Goal: Transaction & Acquisition: Purchase product/service

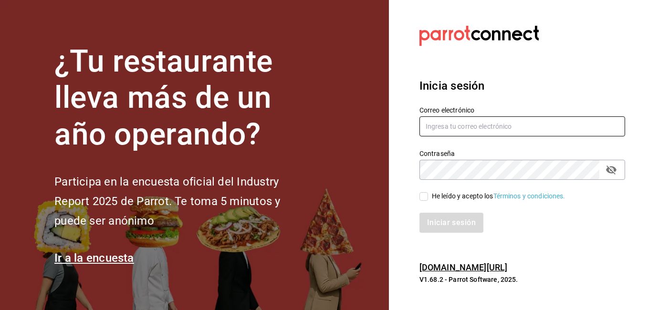
click at [448, 132] on input "text" at bounding box center [522, 126] width 206 height 20
type input "[EMAIL_ADDRESS][DOMAIN_NAME]"
click at [426, 195] on input "He leído y acepto los Términos y condiciones." at bounding box center [423, 196] width 9 height 9
checkbox input "true"
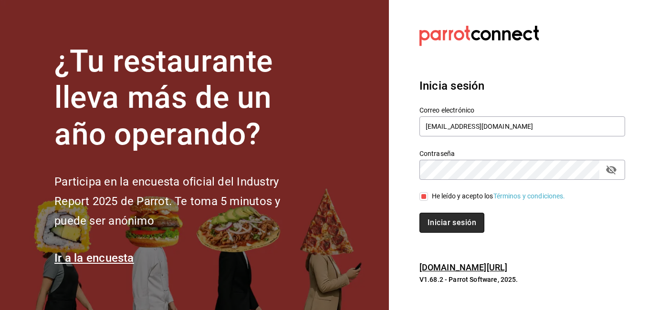
click at [428, 213] on button "Iniciar sesión" at bounding box center [451, 223] width 65 height 20
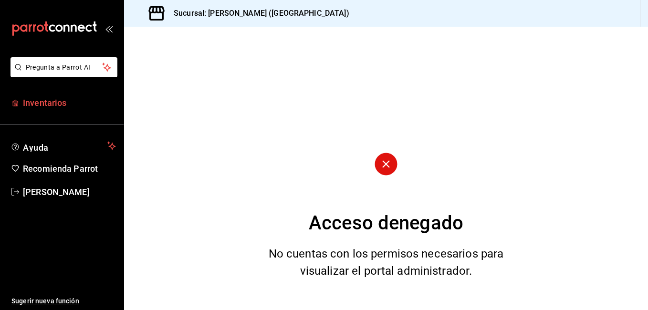
click at [46, 97] on span "Inventarios" at bounding box center [69, 102] width 93 height 13
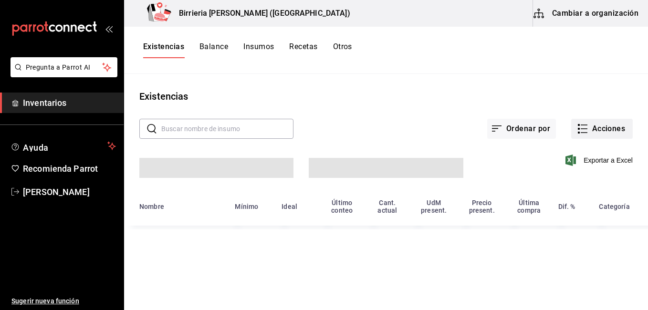
click at [606, 127] on button "Acciones" at bounding box center [602, 129] width 62 height 20
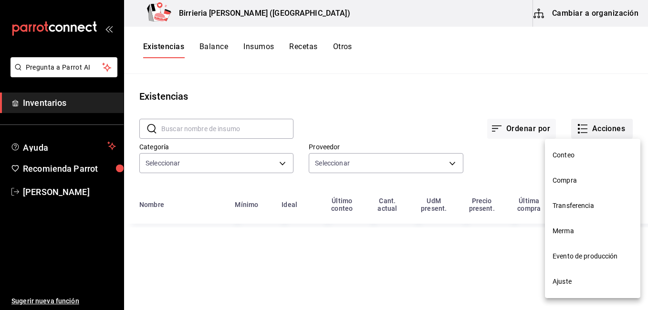
type input "9f1475d1-f46d-4cd7-b512-abe5d833bb75,f5217d7b-3010-4b74-99d5-3f69a0f083de,4ff65…"
type input "2254250c-5399-423b-af7e-6509119a0f4a,11e7c5c0-45d1-4856-b451-917fe78f5ed9,f2dad…"
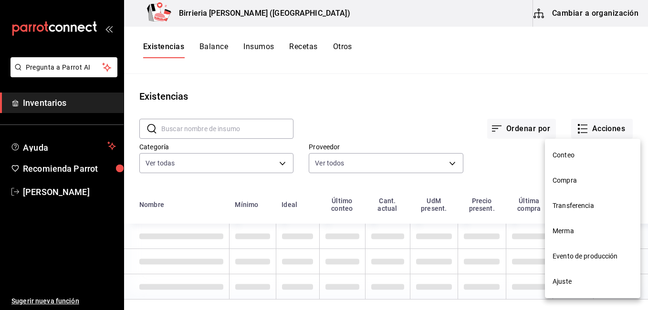
click at [574, 188] on li "Compra" at bounding box center [592, 180] width 95 height 25
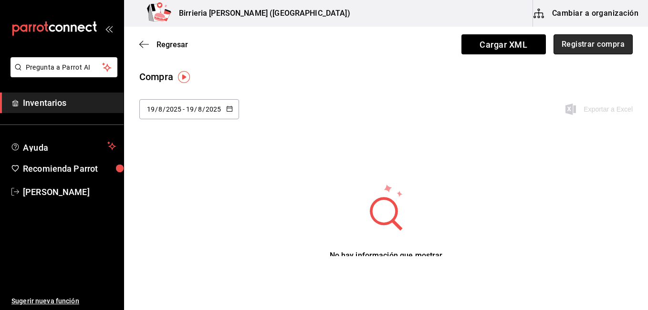
click at [581, 50] on button "Registrar compra" at bounding box center [592, 44] width 79 height 20
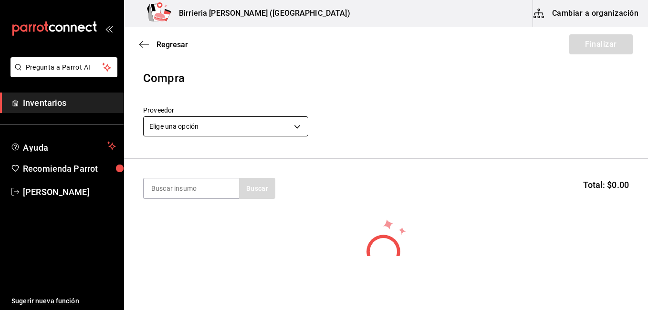
click at [300, 121] on body "Pregunta a Parrot AI Inventarios Ayuda Recomienda Parrot Ivan Lujan Sugerir nue…" at bounding box center [324, 128] width 648 height 256
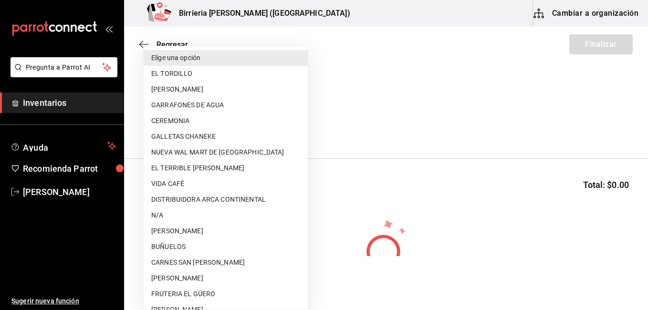
click at [191, 78] on li "EL TORDILLO" at bounding box center [226, 74] width 164 height 16
type input "2254250c-5399-423b-af7e-6509119a0f4a"
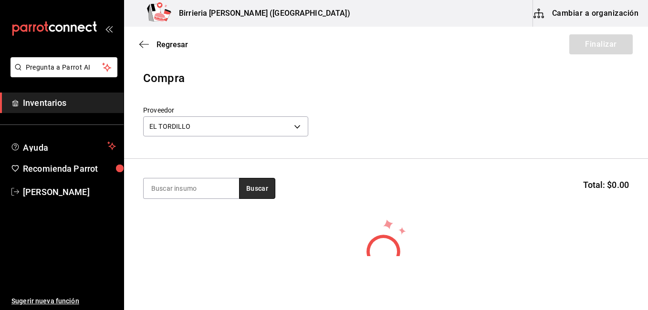
click at [272, 188] on button "Buscar" at bounding box center [257, 188] width 36 height 21
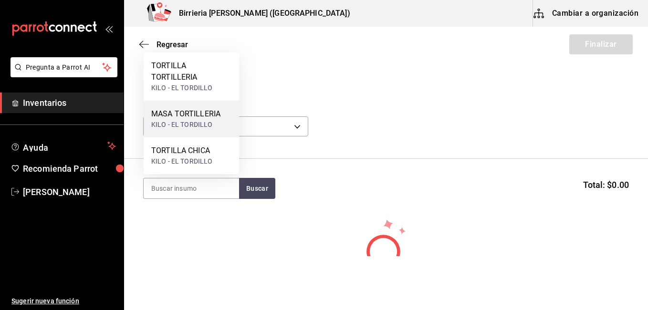
click at [196, 123] on div "KILO - EL TORDILLO" at bounding box center [185, 125] width 69 height 10
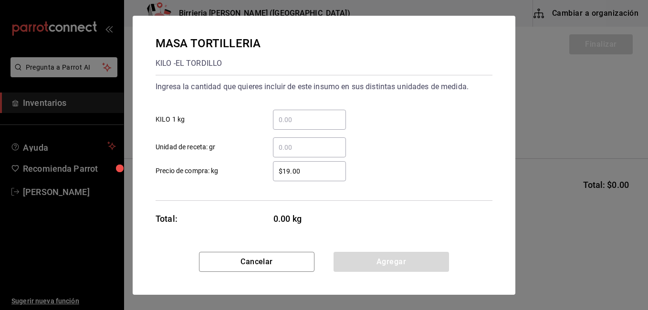
click at [300, 121] on input "​ KILO 1 kg" at bounding box center [309, 119] width 73 height 11
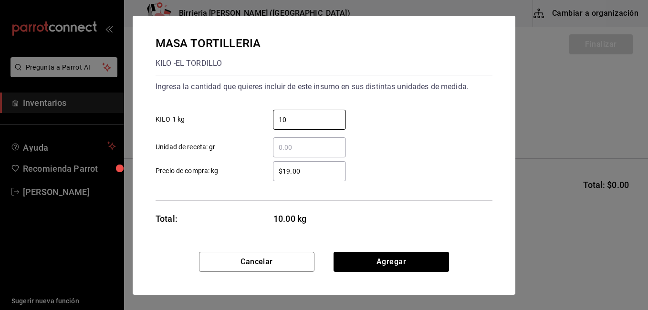
type input "10"
click at [289, 174] on input "$19.00" at bounding box center [309, 170] width 73 height 11
type input "$17.00"
click at [392, 266] on button "Agregar" at bounding box center [390, 262] width 115 height 20
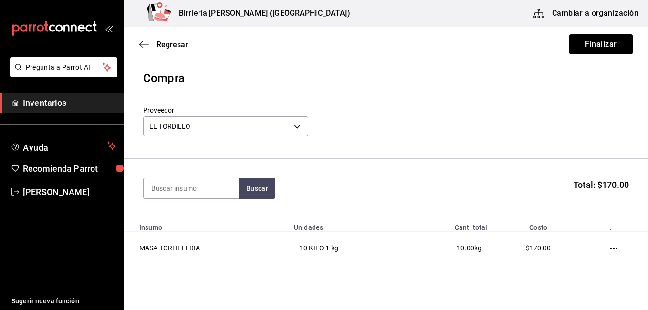
click at [280, 196] on div "Buscar Total: $170.00" at bounding box center [385, 188] width 485 height 21
click at [265, 195] on button "Buscar" at bounding box center [257, 188] width 36 height 21
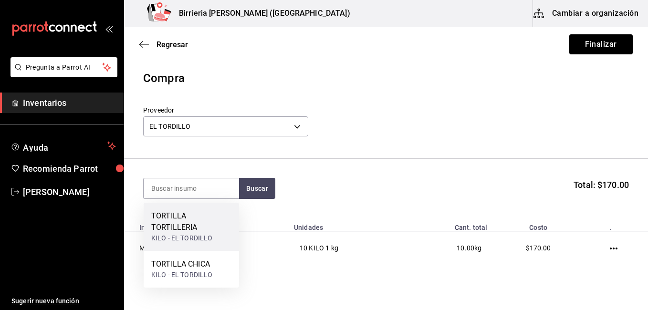
click at [184, 235] on div "KILO - EL TORDILLO" at bounding box center [191, 238] width 80 height 10
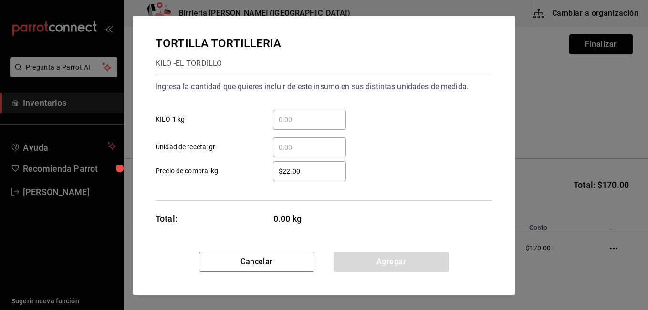
click at [299, 122] on input "​ KILO 1 kg" at bounding box center [309, 119] width 73 height 11
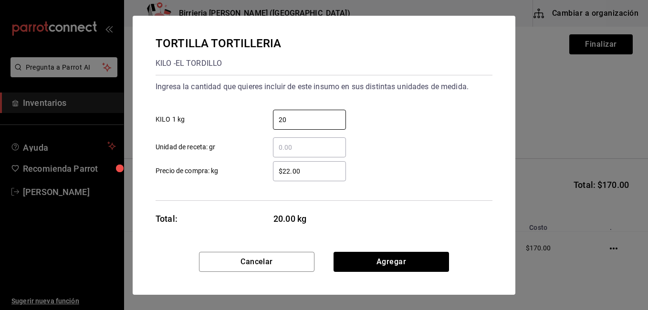
type input "20"
click at [412, 107] on div "20 ​ KILO 1 kg" at bounding box center [320, 116] width 344 height 28
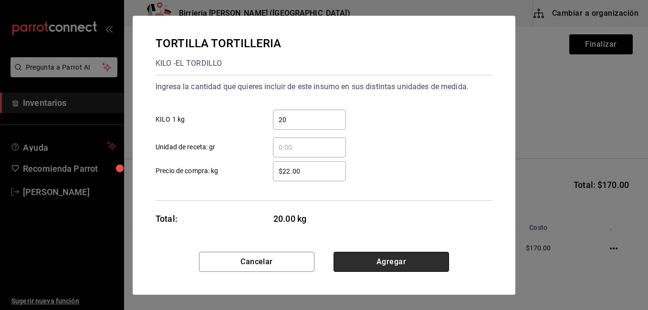
click at [381, 265] on button "Agregar" at bounding box center [390, 262] width 115 height 20
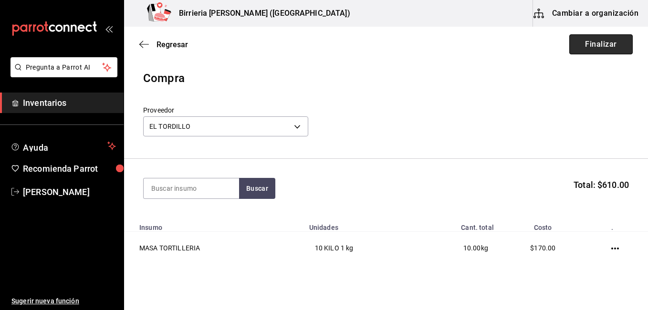
click at [589, 50] on button "Finalizar" at bounding box center [600, 44] width 63 height 20
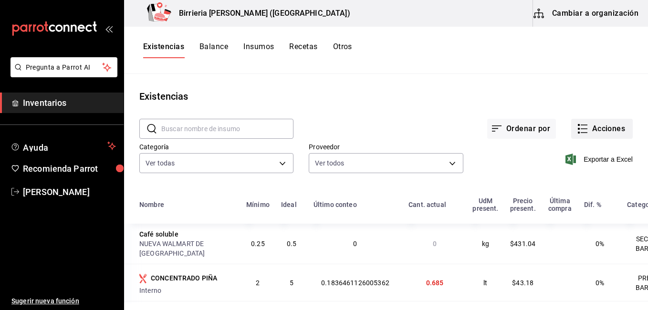
click at [600, 124] on button "Acciones" at bounding box center [602, 129] width 62 height 20
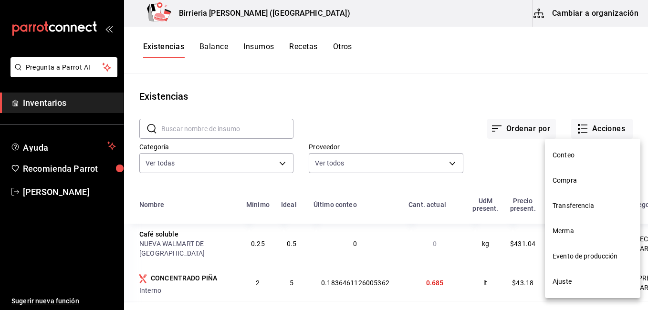
click at [580, 175] on li "Compra" at bounding box center [592, 180] width 95 height 25
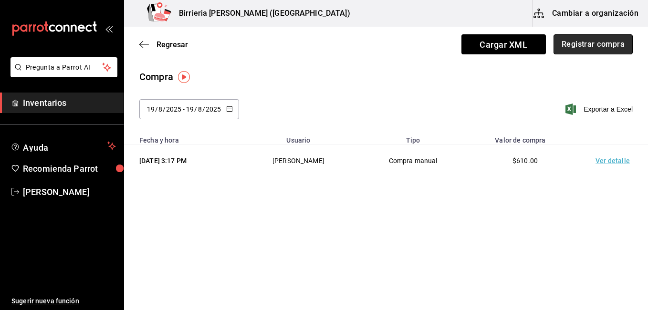
click at [584, 48] on button "Registrar compra" at bounding box center [592, 44] width 79 height 20
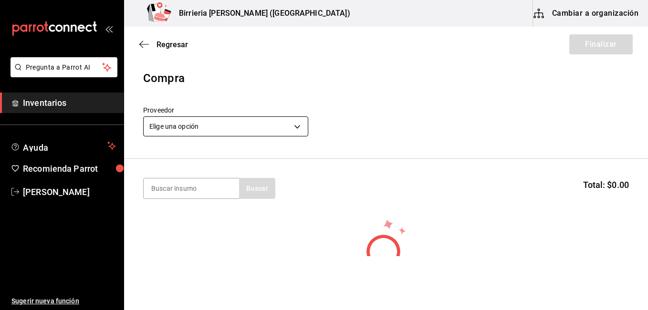
click at [283, 124] on body "Pregunta a Parrot AI Inventarios Ayuda Recomienda Parrot Ivan Lujan Sugerir nue…" at bounding box center [324, 128] width 648 height 256
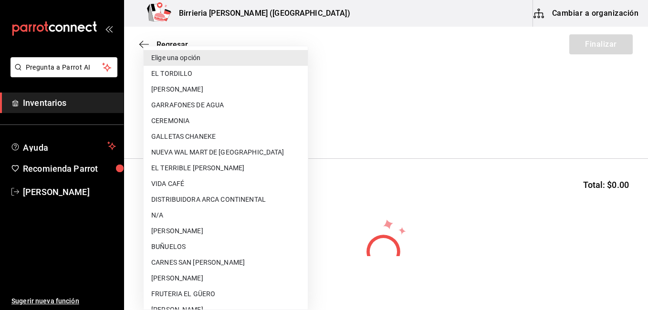
click at [194, 290] on li "FRUTERIA EL GÜERO" at bounding box center [226, 294] width 164 height 16
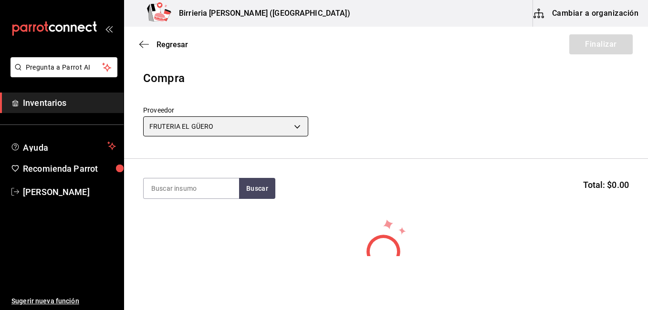
type input "b8c85584-49b2-40cb-82fd-21479ad4a407"
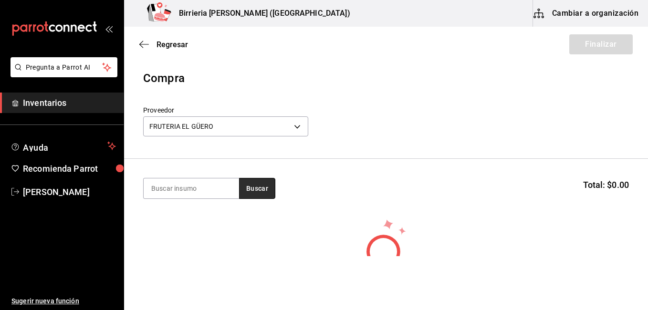
click at [250, 184] on button "Buscar" at bounding box center [257, 188] width 36 height 21
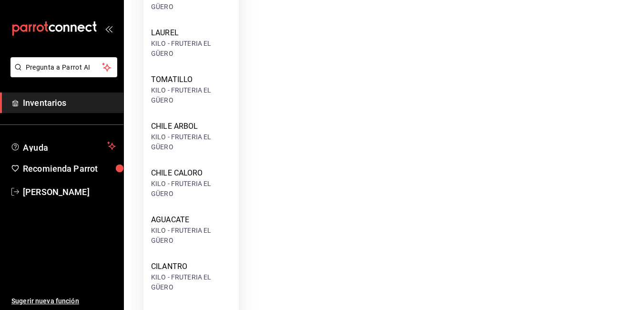
scroll to position [500, 0]
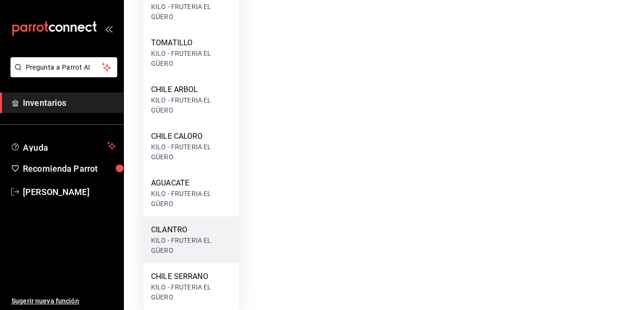
click at [156, 237] on div "KILO - FRUTERIA EL GÜERO" at bounding box center [191, 246] width 80 height 20
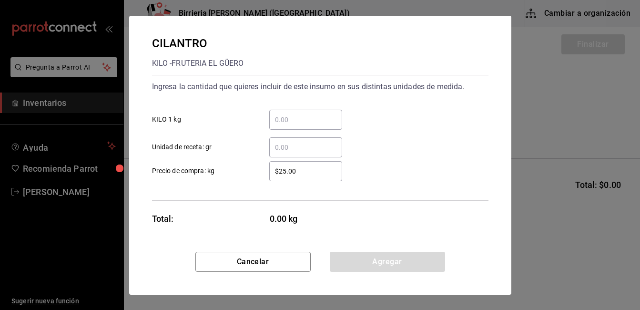
scroll to position [0, 0]
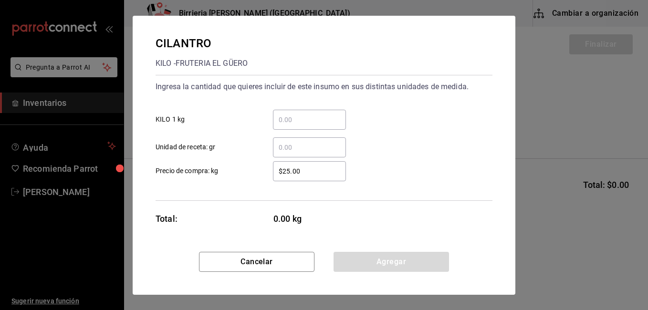
click at [290, 121] on input "​ KILO 1 kg" at bounding box center [309, 119] width 73 height 11
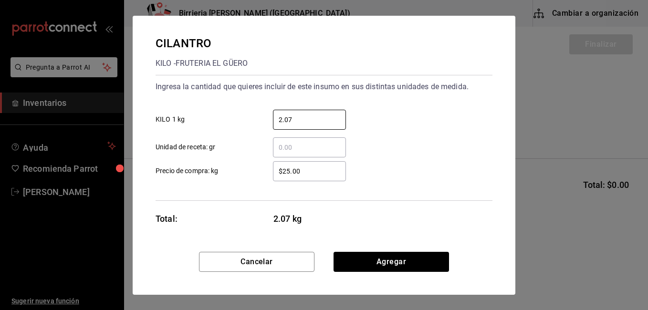
type input "2.07"
click at [309, 167] on input "$25.00" at bounding box center [309, 170] width 73 height 11
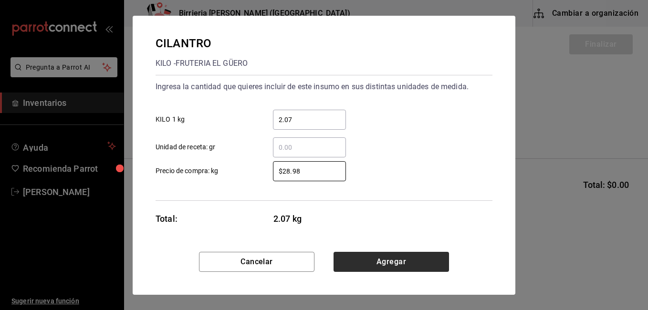
type input "$28.98"
click at [370, 258] on button "Agregar" at bounding box center [390, 262] width 115 height 20
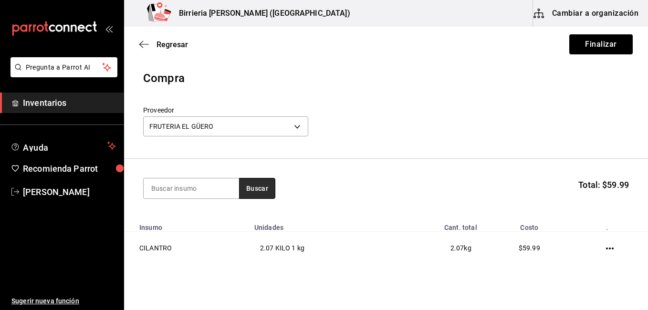
click at [266, 195] on button "Buscar" at bounding box center [257, 188] width 36 height 21
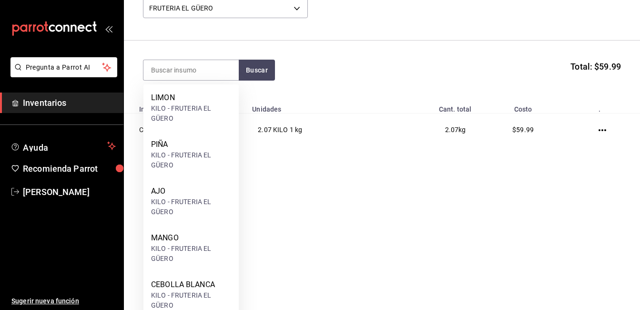
scroll to position [153, 0]
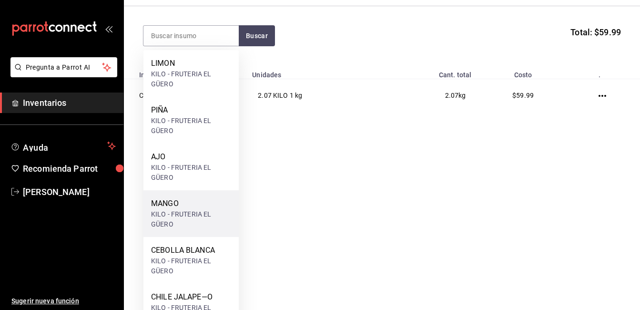
click at [184, 202] on div "MANGO" at bounding box center [191, 203] width 80 height 11
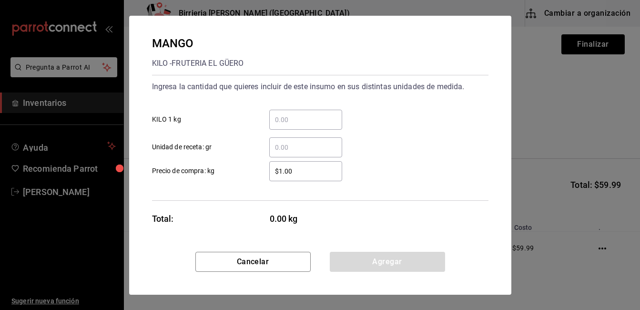
scroll to position [0, 0]
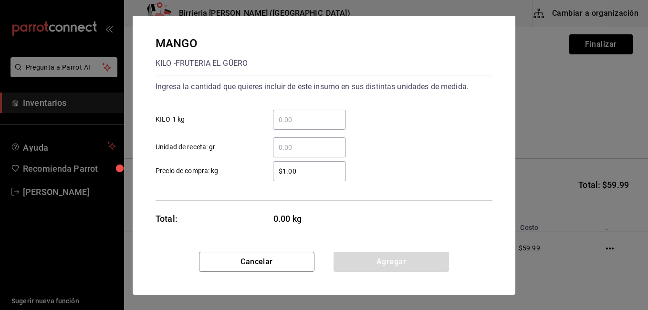
click at [319, 121] on input "​ KILO 1 kg" at bounding box center [309, 119] width 73 height 11
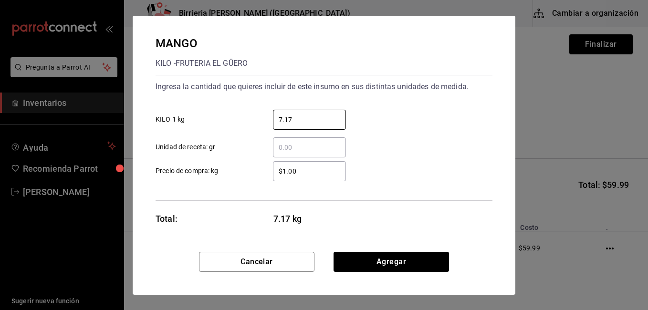
type input "7.17"
click at [318, 173] on input "$1.00" at bounding box center [309, 170] width 73 height 11
type input "$1"
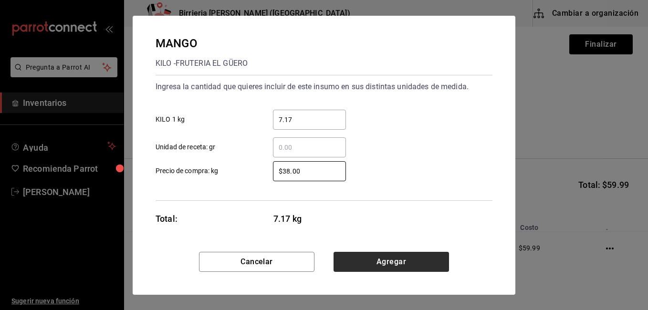
type input "$38.00"
click at [373, 266] on button "Agregar" at bounding box center [390, 262] width 115 height 20
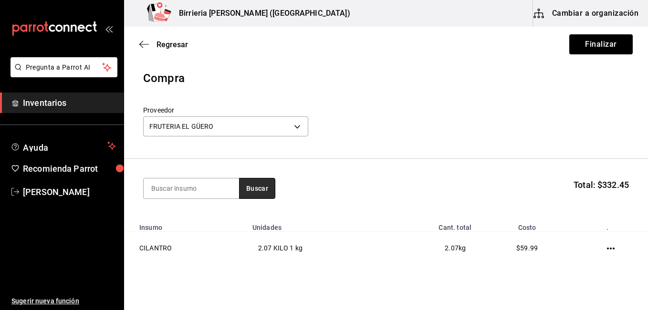
click at [247, 187] on button "Buscar" at bounding box center [257, 188] width 36 height 21
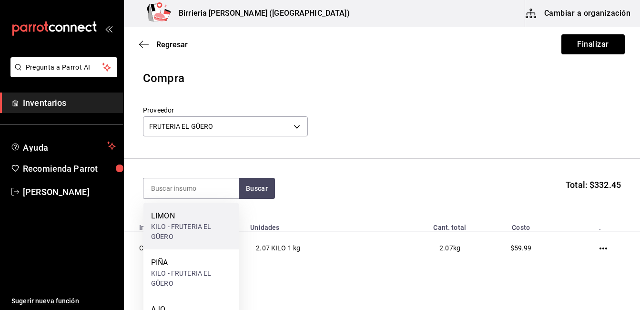
click at [200, 210] on div "LIMON" at bounding box center [191, 215] width 80 height 11
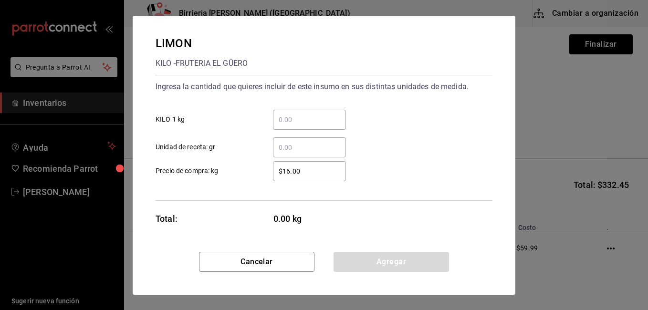
click at [280, 119] on input "​ KILO 1 kg" at bounding box center [309, 119] width 73 height 11
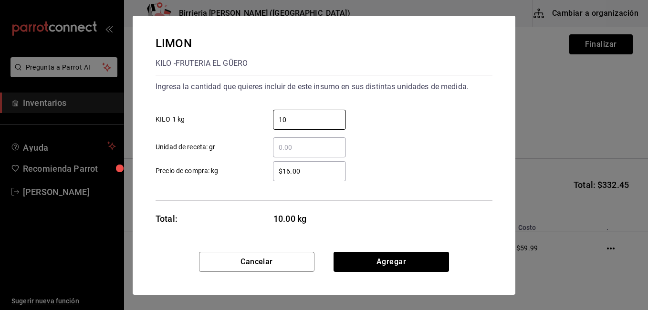
type input "10"
click at [290, 170] on input "$16.00" at bounding box center [309, 170] width 73 height 11
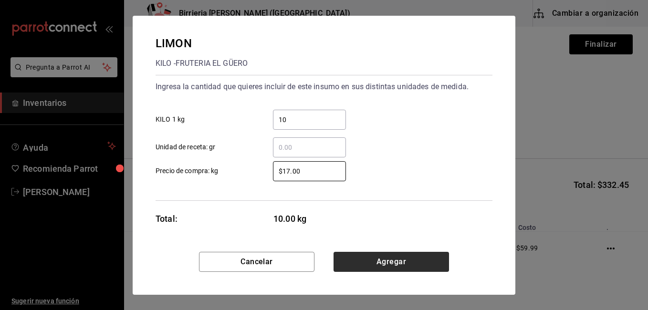
type input "$17.00"
click at [380, 264] on button "Agregar" at bounding box center [390, 262] width 115 height 20
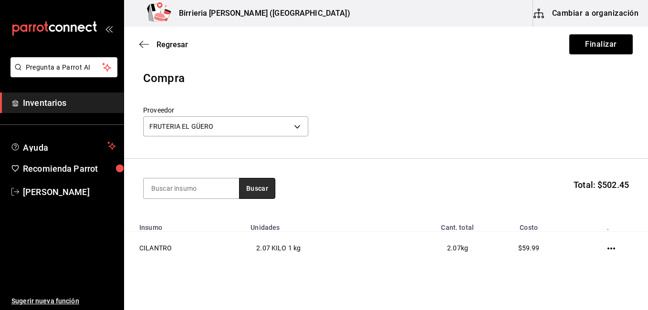
click at [244, 190] on button "Buscar" at bounding box center [257, 188] width 36 height 21
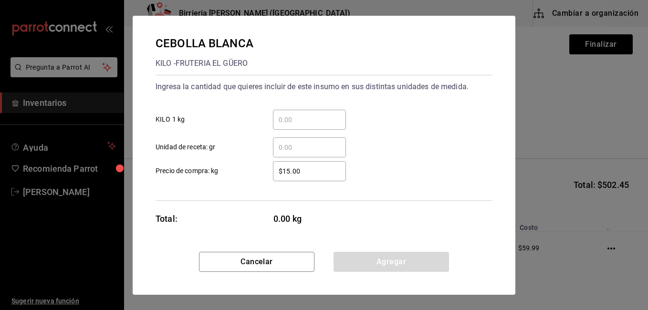
click at [297, 118] on input "​ KILO 1 kg" at bounding box center [309, 119] width 73 height 11
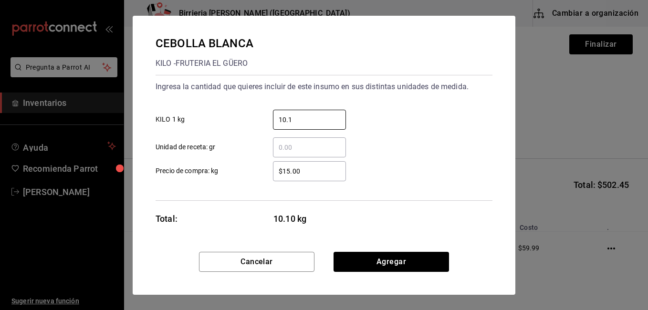
type input "10.1"
click at [287, 174] on input "$15.00" at bounding box center [309, 170] width 73 height 11
click at [289, 173] on input "$15.00" at bounding box center [309, 170] width 73 height 11
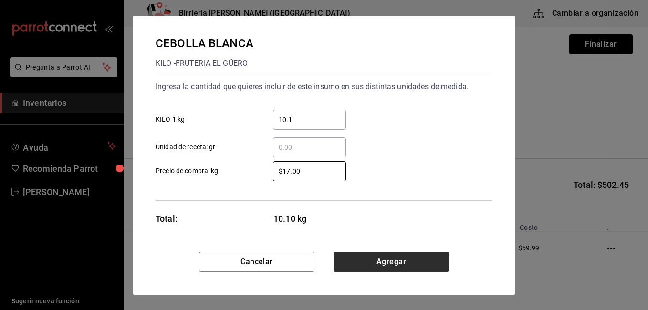
type input "$17.00"
click at [378, 261] on button "Agregar" at bounding box center [390, 262] width 115 height 20
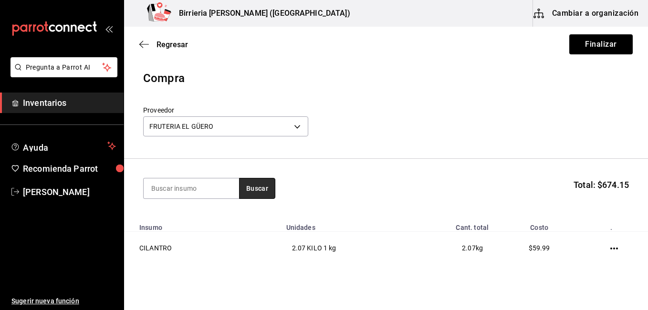
click at [256, 187] on button "Buscar" at bounding box center [257, 188] width 36 height 21
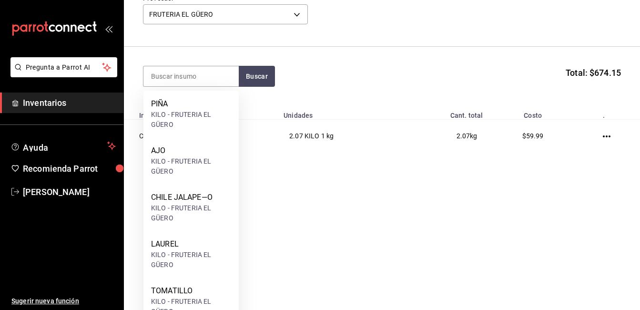
scroll to position [204, 0]
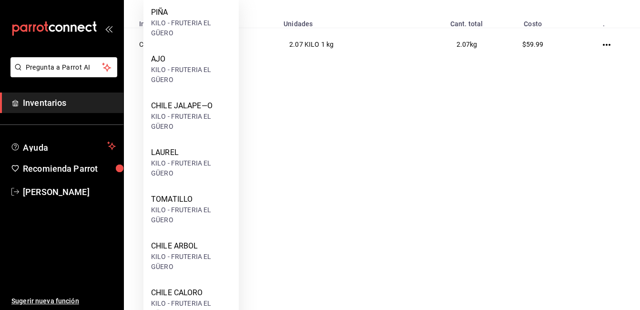
drag, startPoint x: 634, startPoint y: 217, endPoint x: 231, endPoint y: 180, distance: 404.2
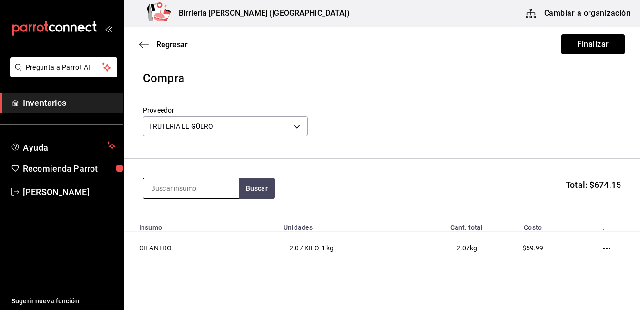
scroll to position [0, 0]
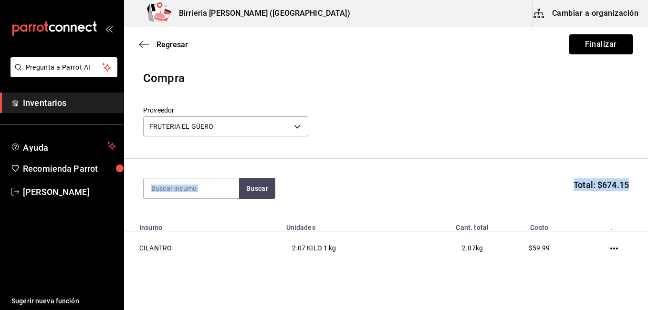
click at [440, 162] on section "Buscar Total: $674.15" at bounding box center [386, 188] width 524 height 59
click at [263, 189] on button "Buscar" at bounding box center [257, 188] width 36 height 21
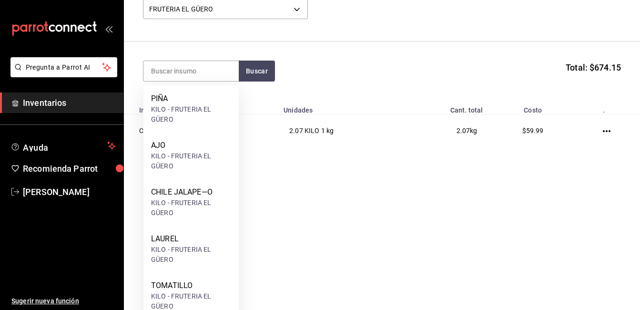
scroll to position [213, 0]
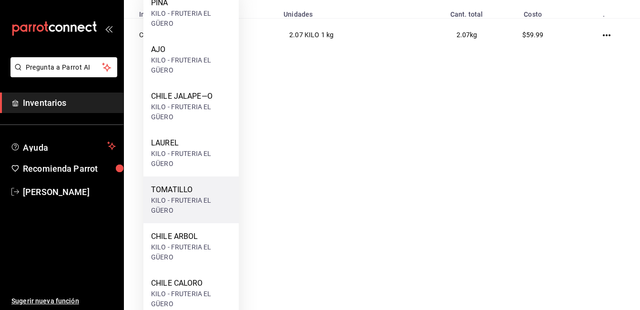
click at [145, 189] on div "TOMATILLO KILO - FRUTERIA EL GÜERO" at bounding box center [191, 199] width 95 height 47
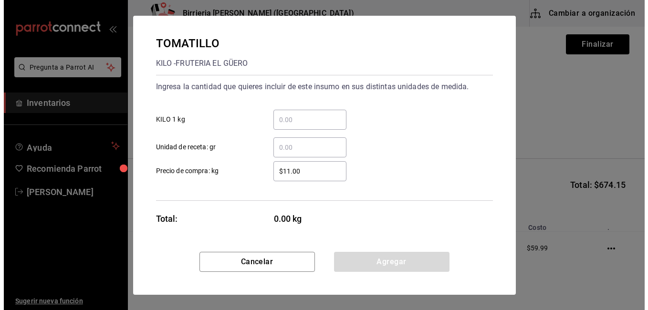
scroll to position [0, 0]
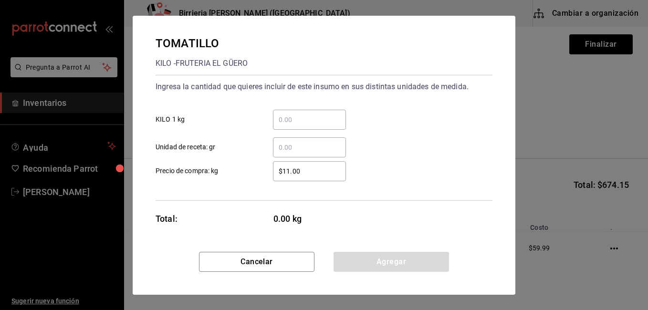
click at [296, 121] on input "​ KILO 1 kg" at bounding box center [309, 119] width 73 height 11
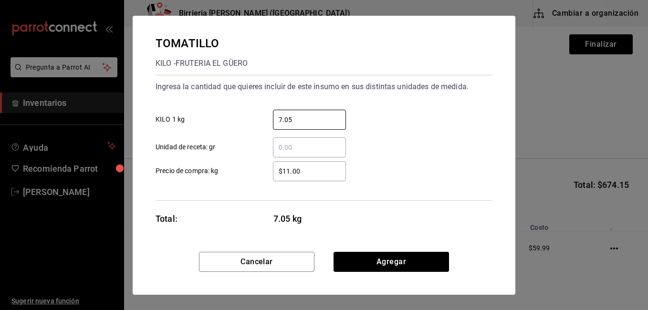
type input "7.05"
click at [308, 175] on input "$11.00" at bounding box center [309, 170] width 73 height 11
type input "$1"
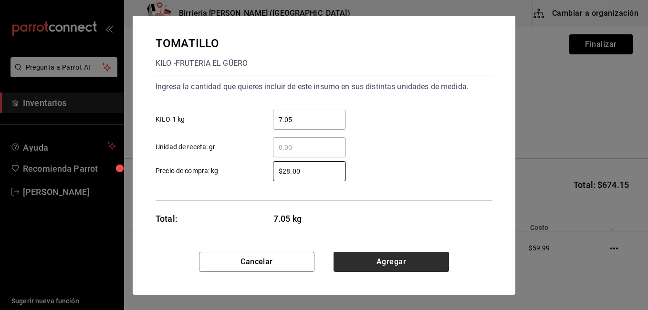
type input "$28.00"
click at [405, 257] on button "Agregar" at bounding box center [390, 262] width 115 height 20
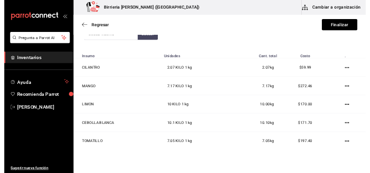
scroll to position [134, 0]
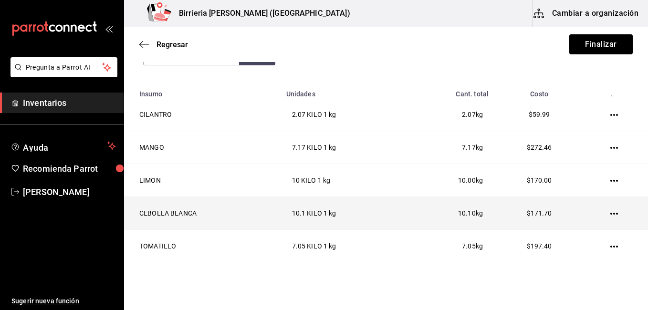
click at [610, 215] on icon "button" at bounding box center [614, 214] width 8 height 8
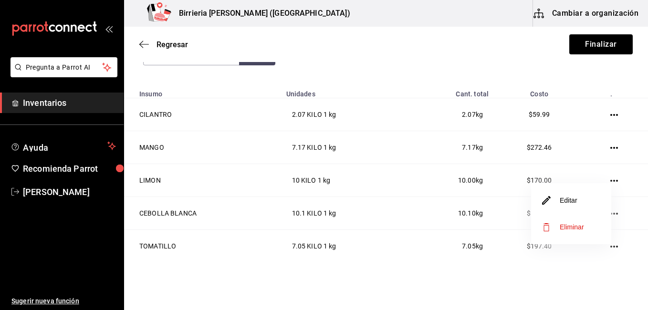
click at [581, 199] on li "Editar" at bounding box center [571, 200] width 80 height 27
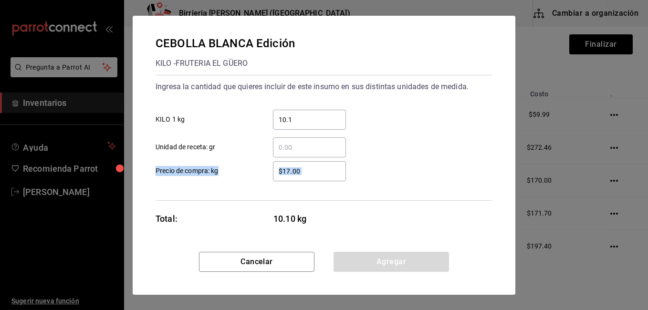
drag, startPoint x: 336, startPoint y: 185, endPoint x: 336, endPoint y: 177, distance: 7.6
click at [336, 177] on div "Ingresa la cantidad que quieres incluir de este insumo en sus distintas unidade…" at bounding box center [323, 138] width 337 height 126
drag, startPoint x: 336, startPoint y: 177, endPoint x: 312, endPoint y: 116, distance: 65.8
click at [312, 116] on input "10.1" at bounding box center [309, 119] width 73 height 11
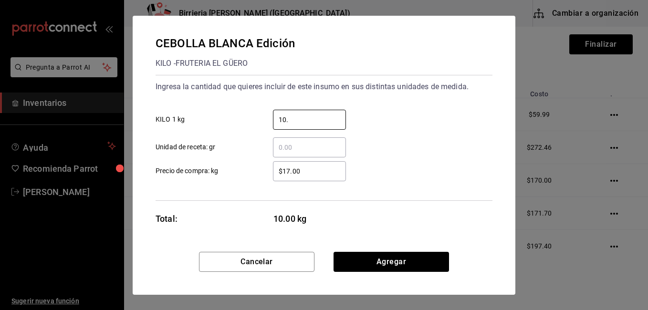
type input "10"
click at [378, 118] on div "10 ​ KILO 1 kg" at bounding box center [320, 116] width 344 height 28
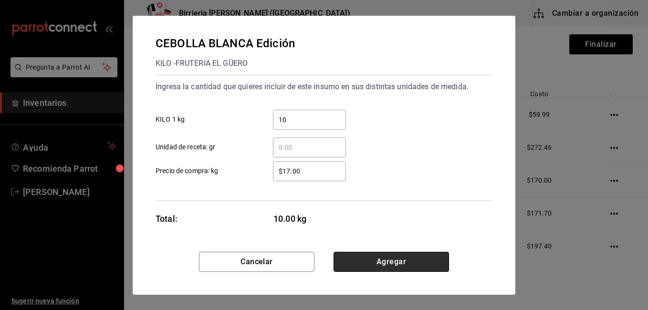
click at [371, 257] on button "Agregar" at bounding box center [390, 262] width 115 height 20
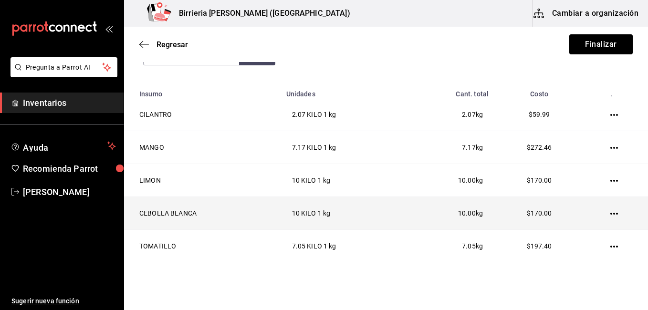
click at [610, 213] on icon "button" at bounding box center [614, 214] width 8 height 8
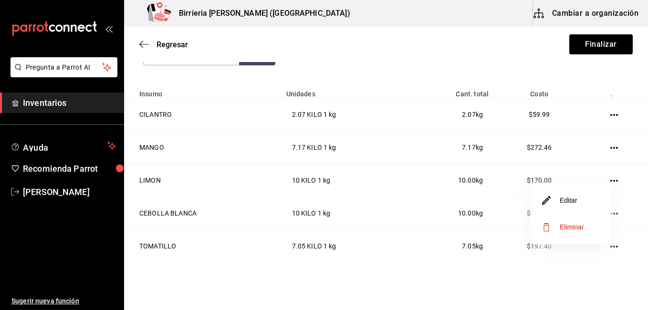
click at [586, 207] on li "Editar" at bounding box center [571, 200] width 80 height 27
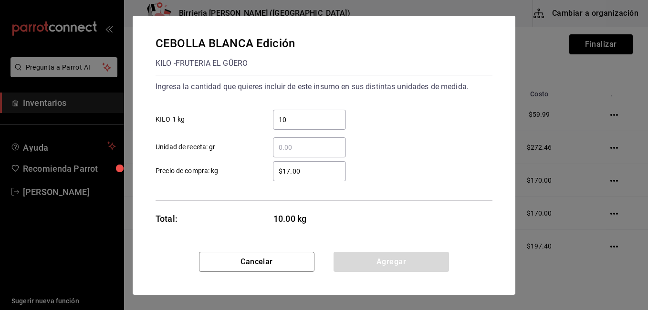
click at [297, 120] on input "10" at bounding box center [309, 119] width 73 height 11
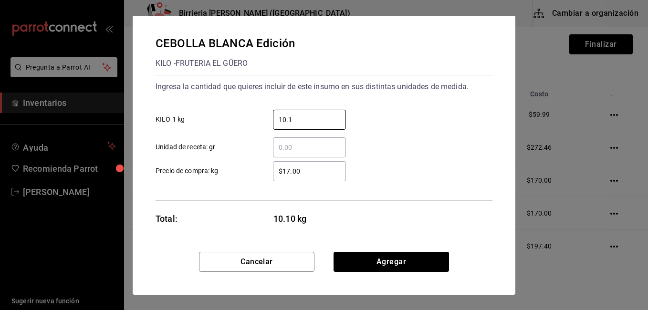
type input "10.1"
click at [371, 114] on div "10.1 ​ KILO 1 kg" at bounding box center [320, 116] width 344 height 28
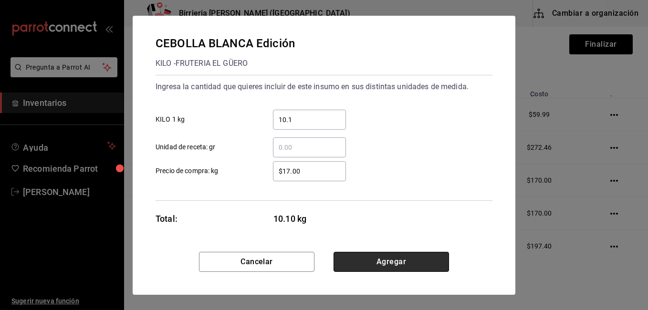
click at [368, 259] on button "Agregar" at bounding box center [390, 262] width 115 height 20
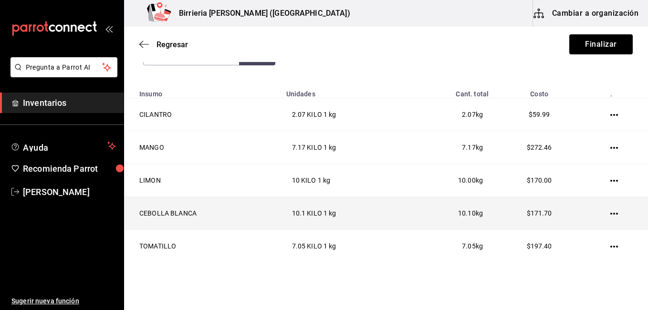
click at [610, 213] on icon "button" at bounding box center [614, 214] width 8 height 8
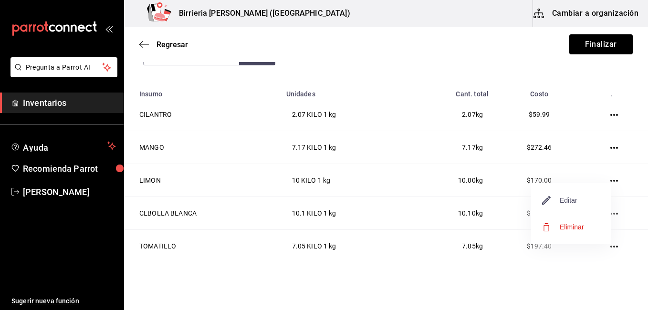
click at [557, 198] on span "Editar" at bounding box center [559, 200] width 35 height 11
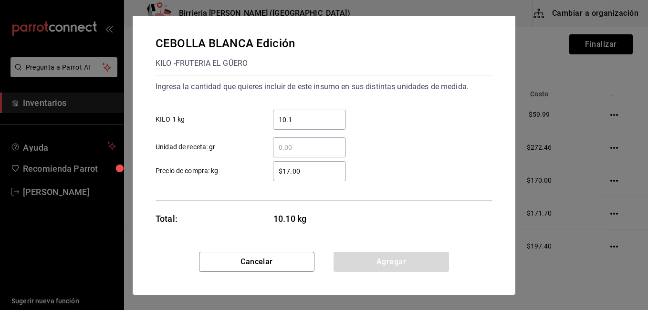
click at [289, 172] on input "$17.00" at bounding box center [309, 170] width 73 height 11
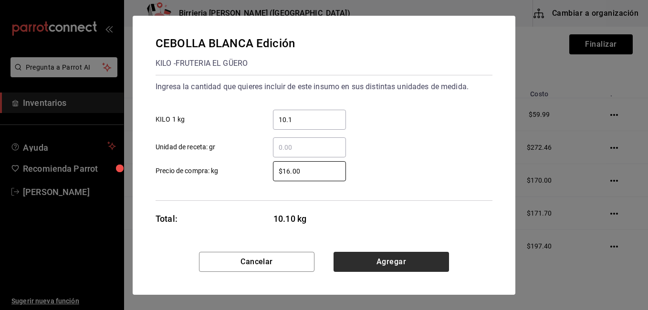
type input "$16.00"
click at [377, 257] on button "Agregar" at bounding box center [390, 262] width 115 height 20
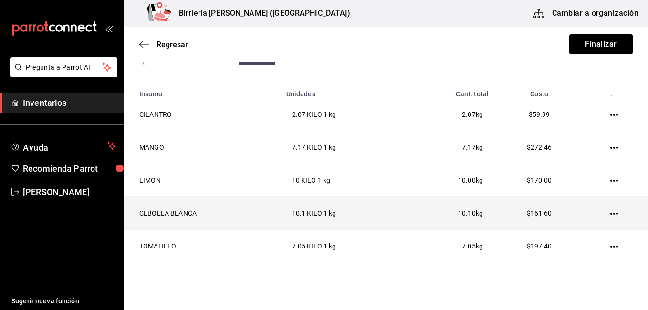
click at [610, 215] on icon "button" at bounding box center [614, 214] width 8 height 8
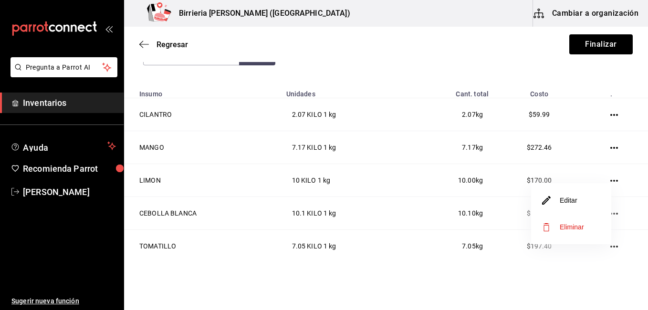
click at [577, 206] on li "Editar" at bounding box center [571, 200] width 80 height 27
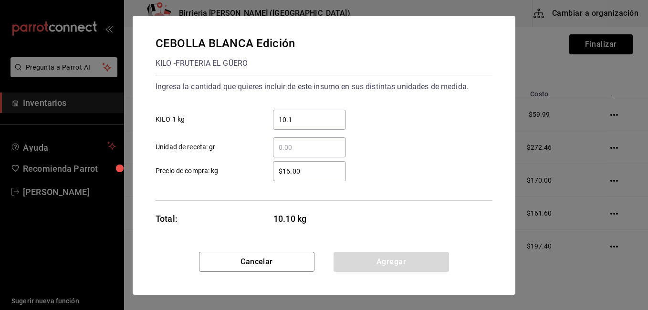
click at [307, 175] on input "$16.00" at bounding box center [309, 170] width 73 height 11
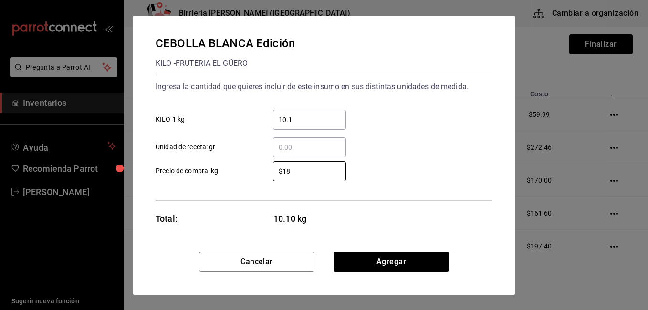
type input "$18"
click at [378, 154] on div "$18 ​ Precio de compra: kg" at bounding box center [320, 168] width 344 height 28
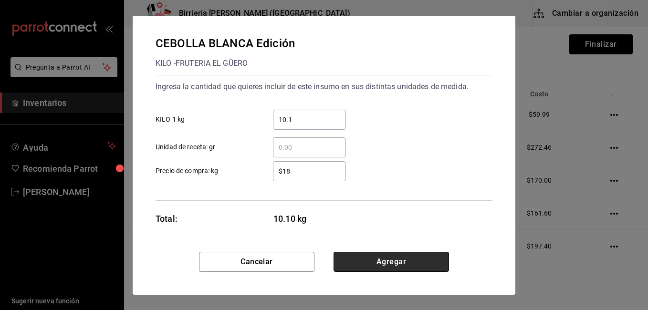
click at [395, 267] on button "Agregar" at bounding box center [390, 262] width 115 height 20
click at [395, 256] on html "Pregunta a Parrot AI Inventarios Ayuda Recomienda Parrot Ivan Lujan Sugerir nue…" at bounding box center [324, 128] width 648 height 256
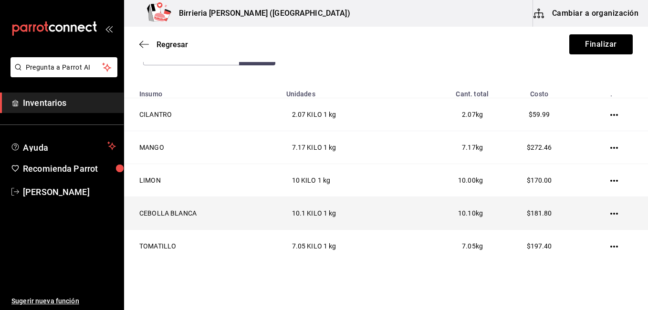
click at [610, 214] on icon "button" at bounding box center [614, 214] width 8 height 2
click at [609, 214] on li "Eliminar" at bounding box center [571, 227] width 80 height 27
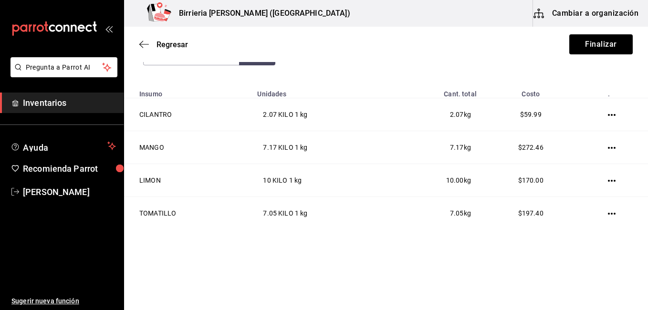
drag, startPoint x: 609, startPoint y: 214, endPoint x: 559, endPoint y: 264, distance: 71.1
click at [559, 256] on html "Pregunta a Parrot AI Inventarios Ayuda Recomienda Parrot Ivan Lujan Sugerir nue…" at bounding box center [324, 128] width 648 height 256
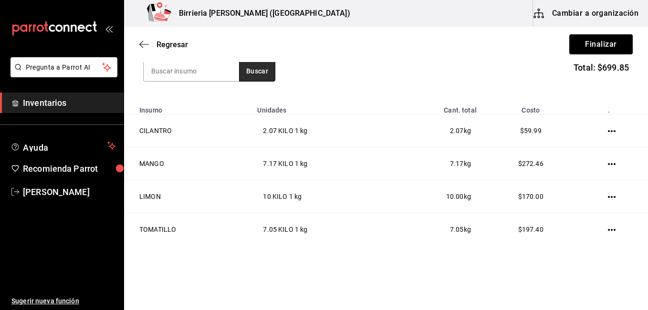
click at [249, 77] on button "Buscar" at bounding box center [257, 71] width 36 height 21
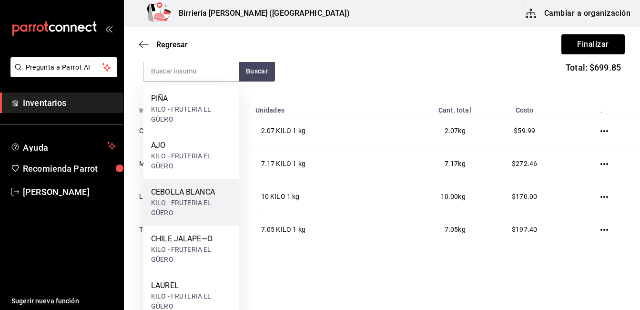
click at [208, 189] on div "CEBOLLA BLANCA" at bounding box center [191, 191] width 80 height 11
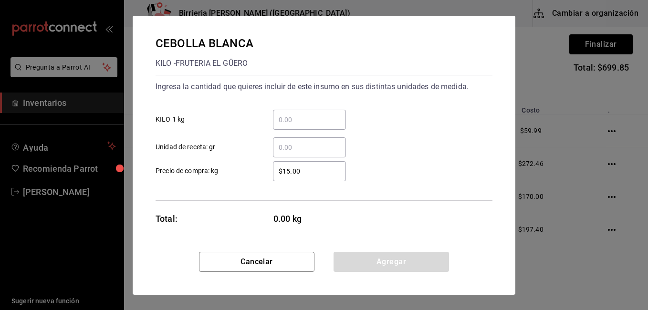
click at [312, 115] on input "​ KILO 1 kg" at bounding box center [309, 119] width 73 height 11
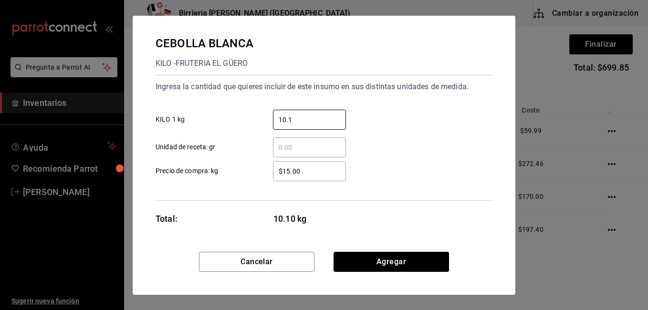
type input "10.1"
click at [374, 116] on div "10.1 ​ KILO 1 kg" at bounding box center [320, 116] width 344 height 28
click at [316, 172] on input "$15.00" at bounding box center [309, 170] width 73 height 11
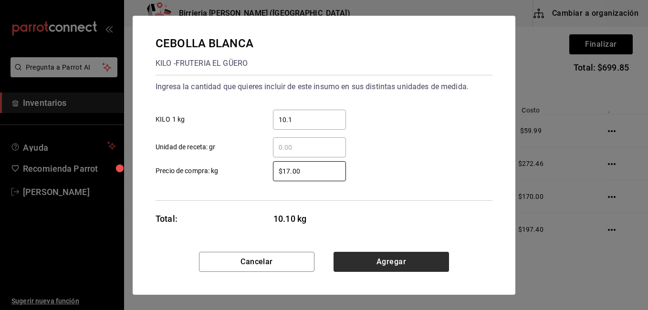
type input "$17.00"
click at [375, 266] on button "Agregar" at bounding box center [390, 262] width 115 height 20
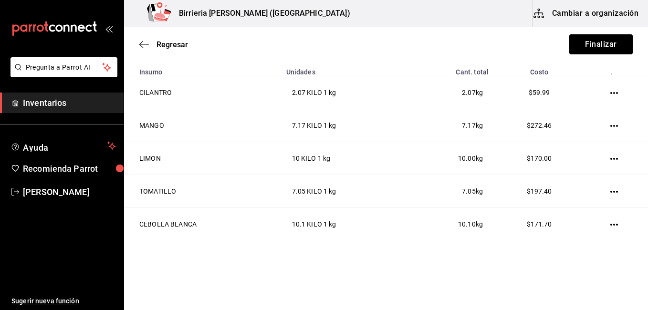
scroll to position [171, 0]
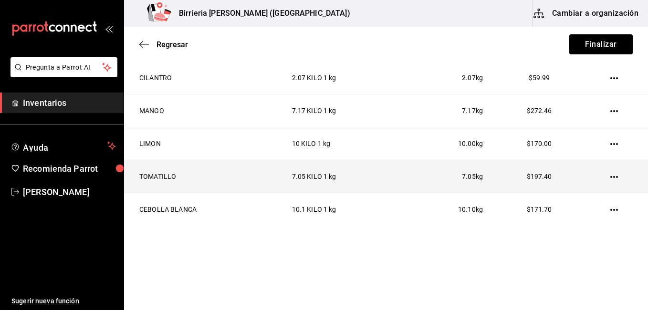
click at [610, 178] on icon "button" at bounding box center [614, 177] width 8 height 8
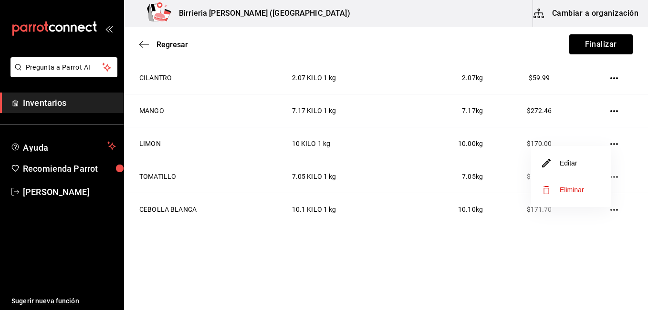
click at [571, 186] on span "Eliminar" at bounding box center [571, 190] width 24 height 8
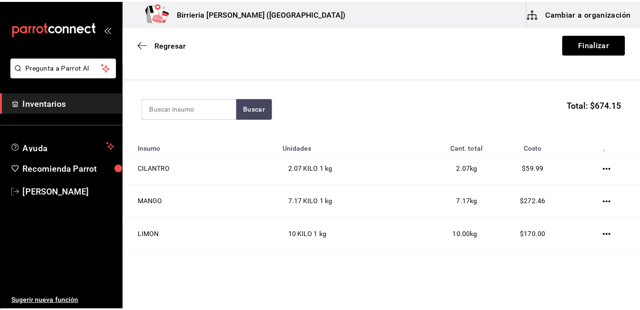
scroll to position [69, 0]
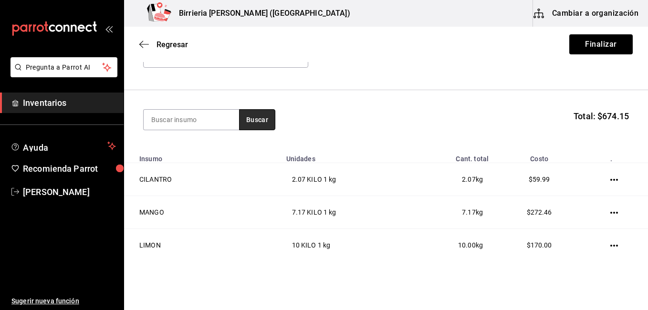
click at [243, 116] on button "Buscar" at bounding box center [257, 119] width 36 height 21
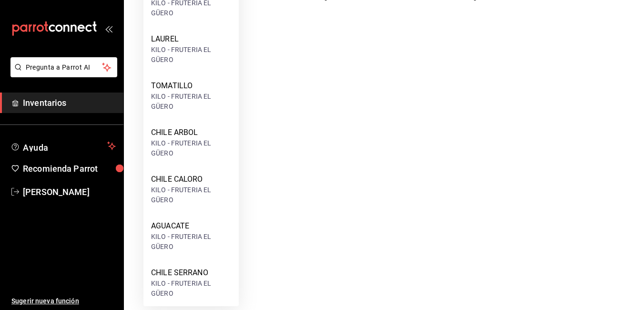
scroll to position [244, 0]
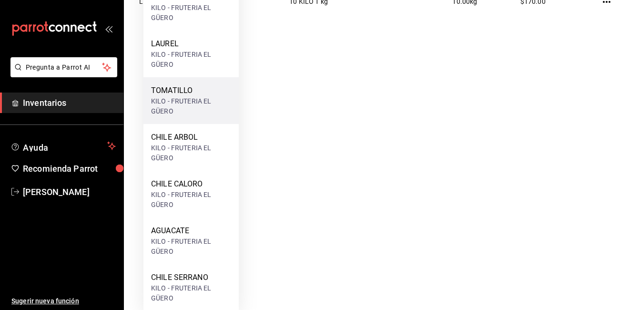
click at [170, 88] on div "TOMATILLO" at bounding box center [191, 90] width 80 height 11
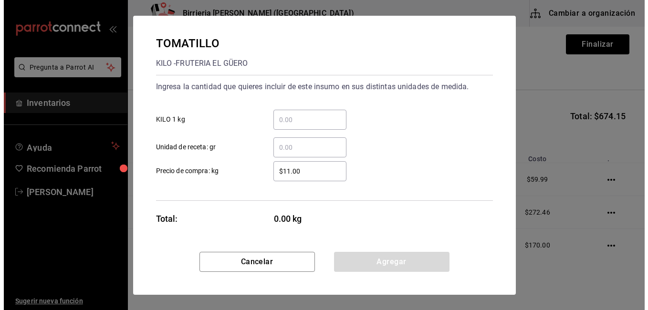
scroll to position [0, 0]
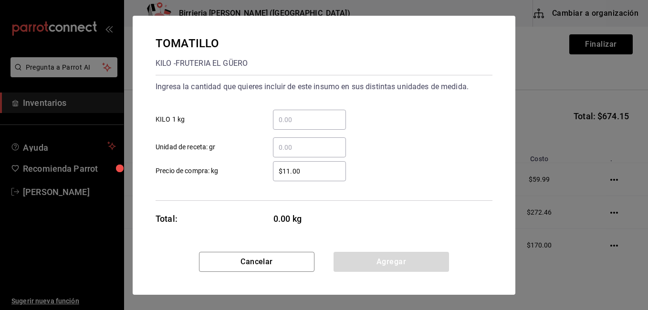
click at [290, 122] on input "​ KILO 1 kg" at bounding box center [309, 119] width 73 height 11
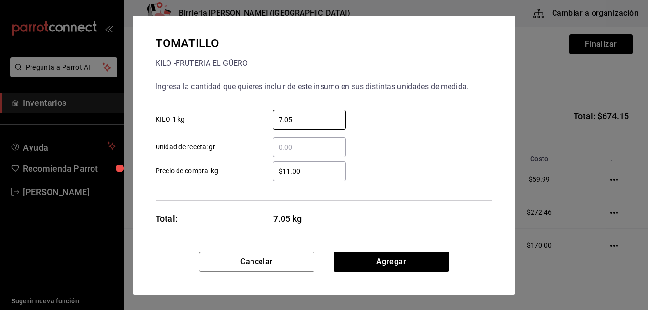
type input "7.05"
click at [316, 170] on input "$11.00" at bounding box center [309, 170] width 73 height 11
type input "$1"
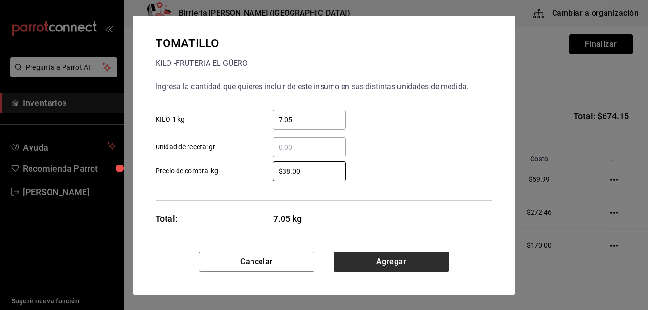
type input "$38.00"
click at [394, 263] on button "Agregar" at bounding box center [390, 262] width 115 height 20
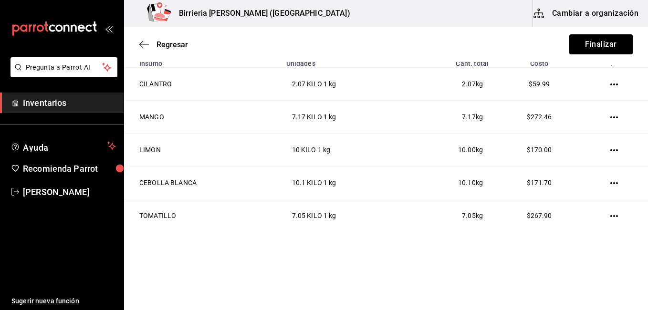
scroll to position [171, 0]
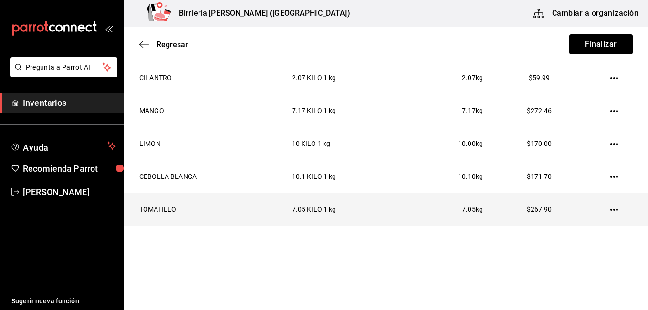
click at [610, 208] on icon "button" at bounding box center [614, 210] width 8 height 8
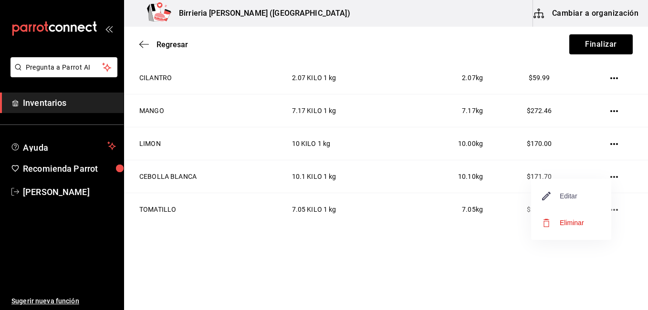
click at [570, 196] on span "Editar" at bounding box center [559, 195] width 35 height 11
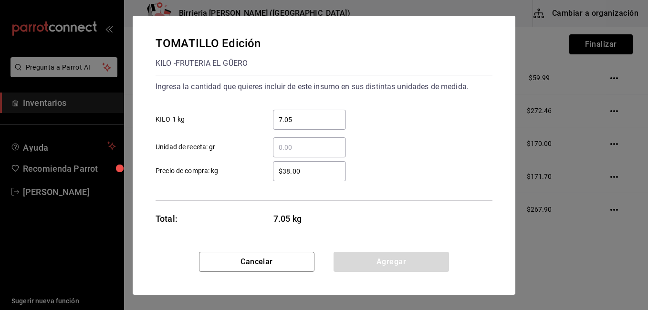
click at [325, 170] on input "$38.00" at bounding box center [309, 170] width 73 height 11
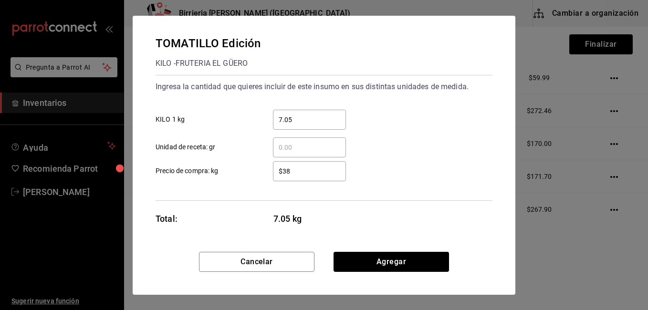
type input "$3"
type input "$28.00"
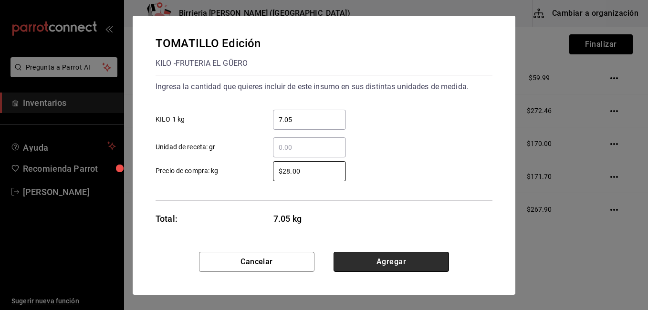
click at [377, 258] on button "Agregar" at bounding box center [390, 262] width 115 height 20
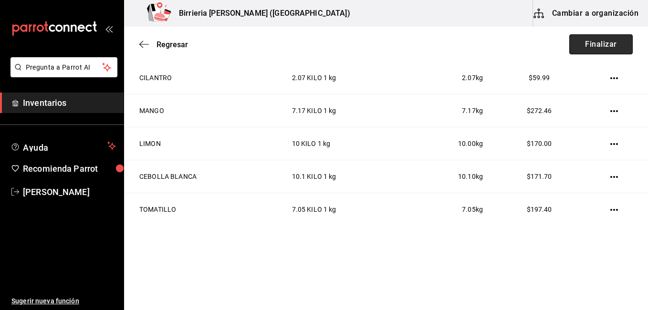
click at [588, 45] on button "Finalizar" at bounding box center [600, 44] width 63 height 20
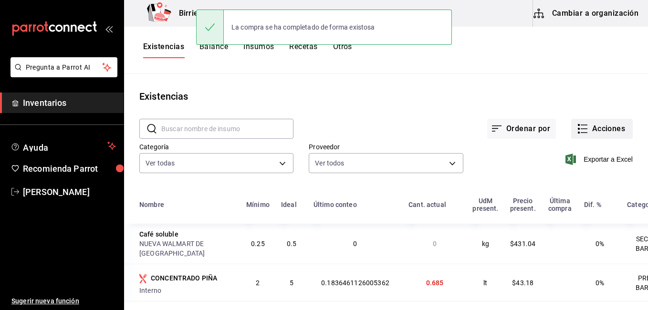
click at [587, 127] on button "Acciones" at bounding box center [602, 129] width 62 height 20
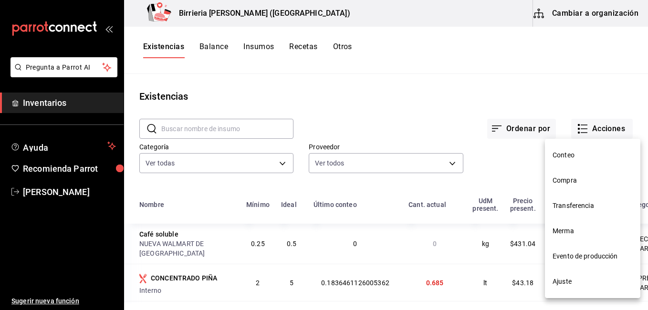
click at [573, 174] on li "Compra" at bounding box center [592, 180] width 95 height 25
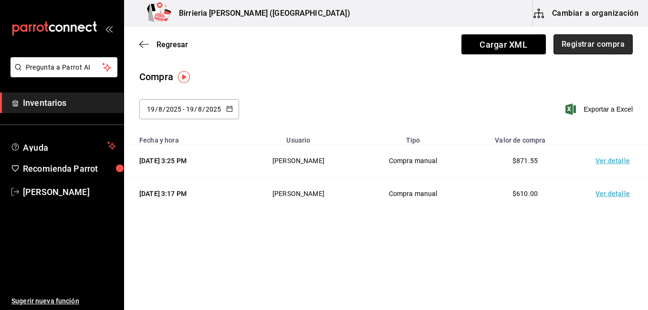
click at [583, 44] on button "Registrar compra" at bounding box center [592, 44] width 79 height 20
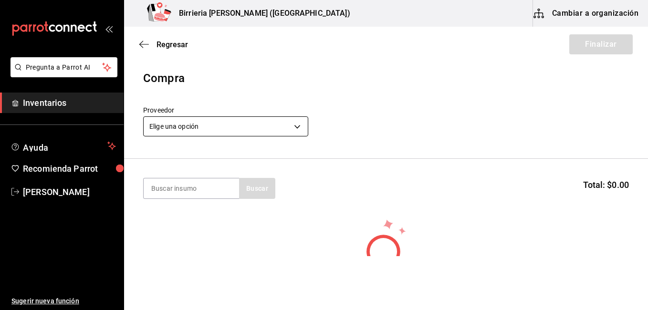
click at [300, 129] on body "Pregunta a Parrot AI Inventarios Ayuda Recomienda Parrot Ivan Lujan Sugerir nue…" at bounding box center [324, 128] width 648 height 256
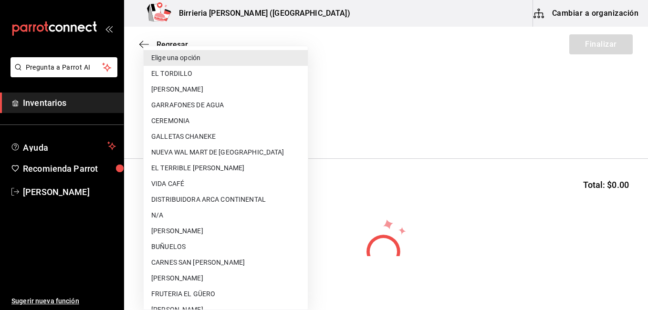
click at [181, 278] on li "TOMATES HERNANDEZ" at bounding box center [226, 278] width 164 height 16
type input "ff97b1c8-70fc-41ec-b084-090d94e8e881"
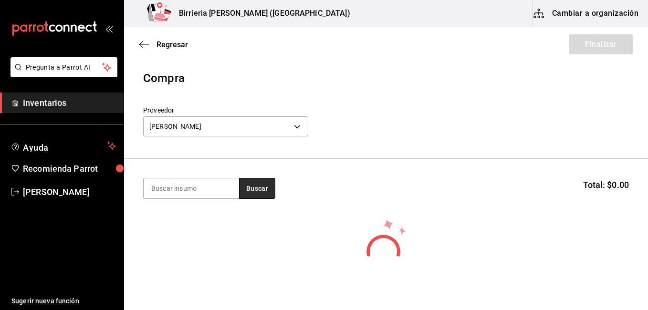
click at [259, 196] on button "Buscar" at bounding box center [257, 188] width 36 height 21
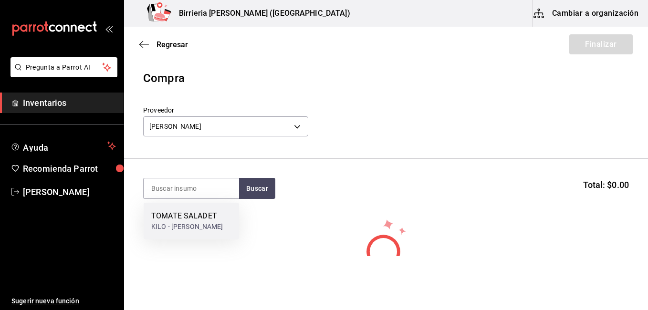
click at [199, 223] on div "KILO - TOMATES HERNANDEZ" at bounding box center [187, 227] width 72 height 10
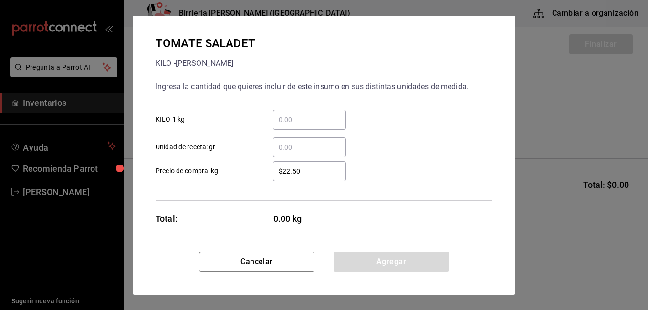
click at [303, 116] on input "​ KILO 1 kg" at bounding box center [309, 119] width 73 height 11
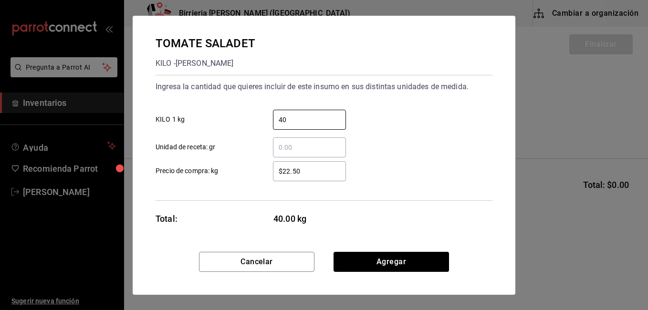
type input "40"
click at [375, 165] on div "$22.50 ​ Precio de compra: kg" at bounding box center [320, 168] width 344 height 28
click at [319, 168] on input "$22.50" at bounding box center [309, 170] width 73 height 11
type input "$2"
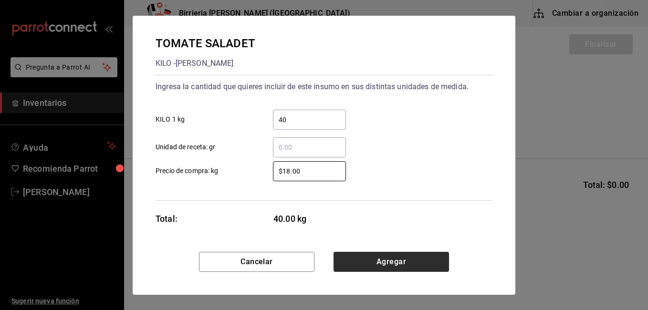
type input "$18.00"
click at [410, 266] on button "Agregar" at bounding box center [390, 262] width 115 height 20
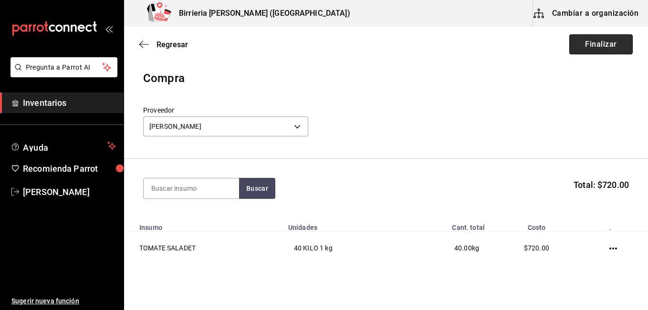
click at [573, 47] on button "Finalizar" at bounding box center [600, 44] width 63 height 20
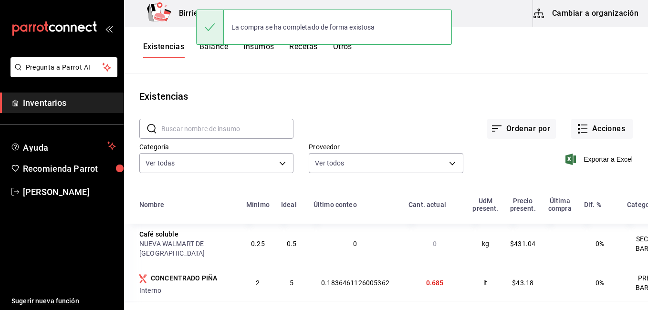
click at [387, 82] on main "Existencias ​ ​ Ordenar por Acciones Categoría Ver todas 9f1475d1-f46d-4cd7-b51…" at bounding box center [386, 188] width 524 height 229
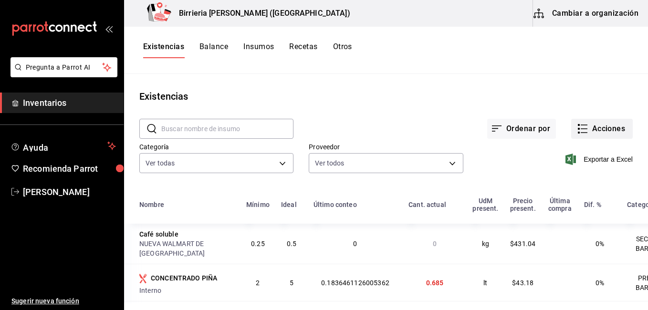
click at [587, 131] on button "Acciones" at bounding box center [602, 129] width 62 height 20
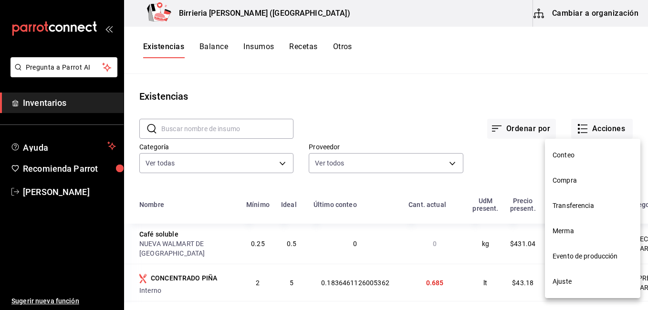
click at [574, 175] on li "Compra" at bounding box center [592, 180] width 95 height 25
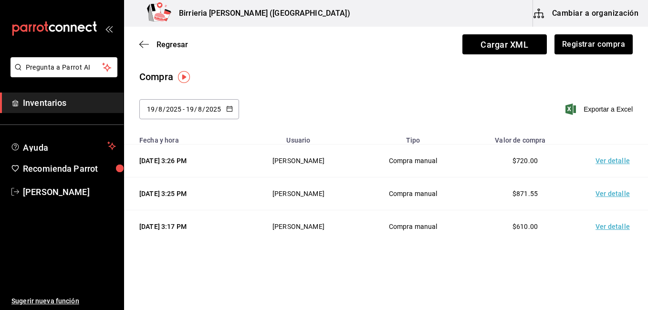
click at [221, 113] on div "2025-08-19 19 / 8 / 2025" at bounding box center [203, 109] width 37 height 8
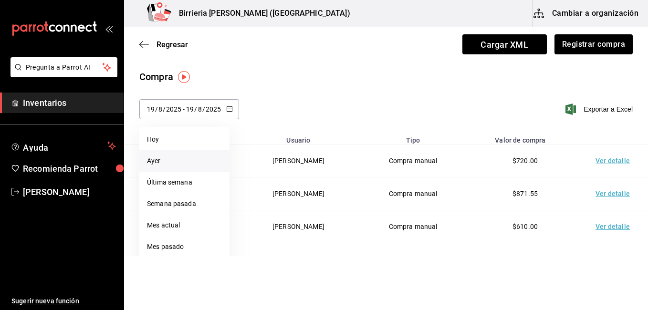
click at [189, 167] on li "Ayer" at bounding box center [184, 160] width 90 height 21
type input "2025-08-18"
type input "18"
type input "2025-08-18"
type input "18"
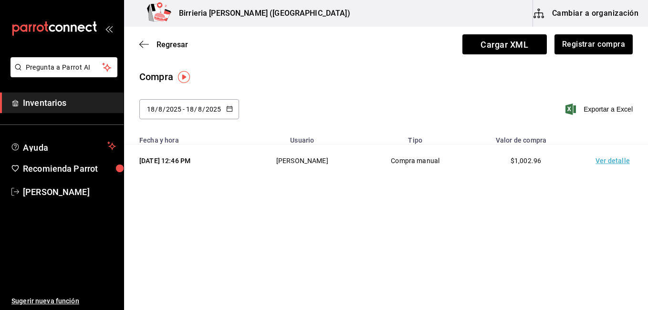
click at [604, 159] on td "Ver detalle" at bounding box center [614, 160] width 67 height 33
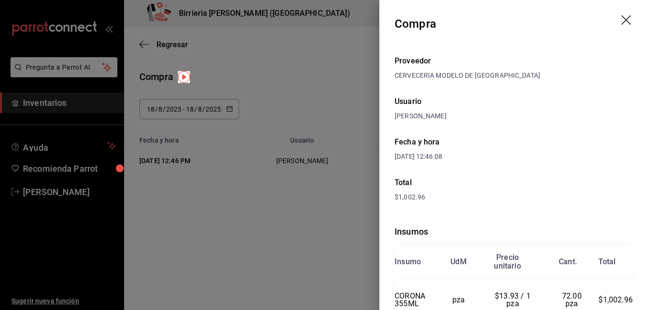
scroll to position [15, 0]
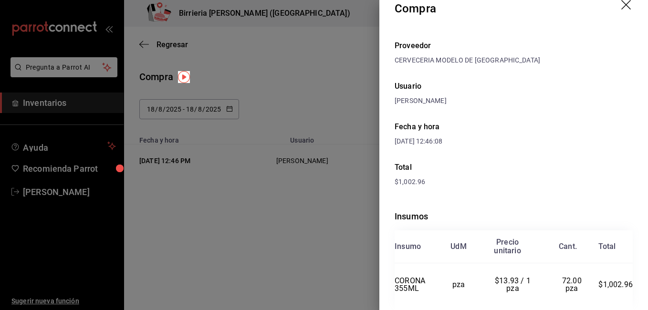
click at [318, 231] on div at bounding box center [324, 155] width 648 height 310
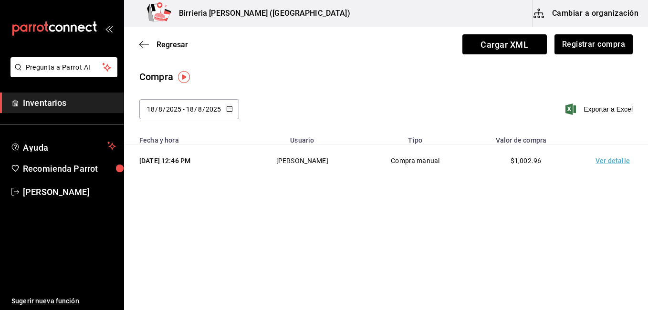
click at [227, 110] on icon "button" at bounding box center [229, 108] width 7 height 7
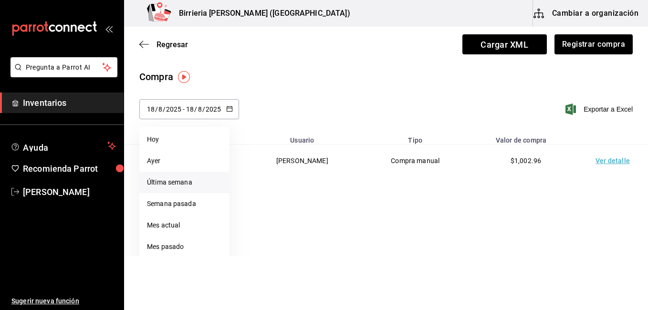
click at [192, 178] on li "Última semana" at bounding box center [184, 182] width 90 height 21
type input "2025-08-17"
type input "17"
type input "2025-08-19"
type input "19"
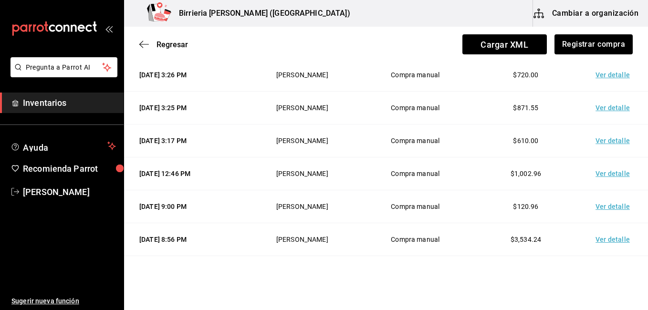
scroll to position [114, 0]
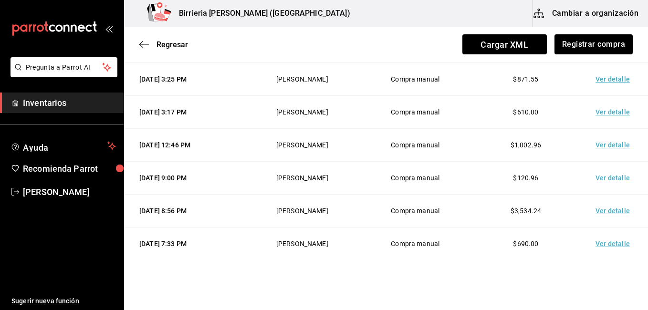
click at [594, 177] on td "Ver detalle" at bounding box center [614, 178] width 67 height 33
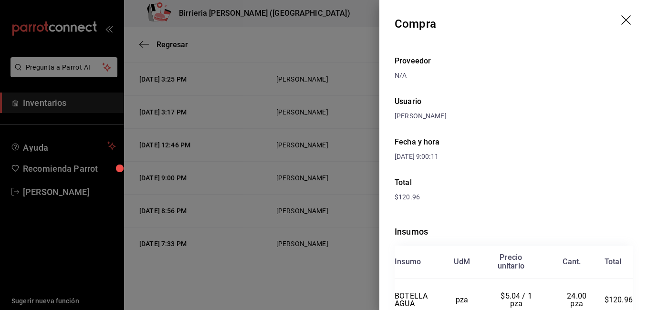
click at [288, 272] on div at bounding box center [324, 155] width 648 height 310
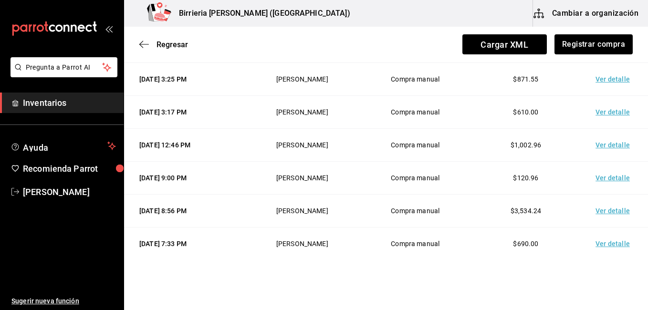
click at [604, 212] on td "Ver detalle" at bounding box center [614, 211] width 67 height 33
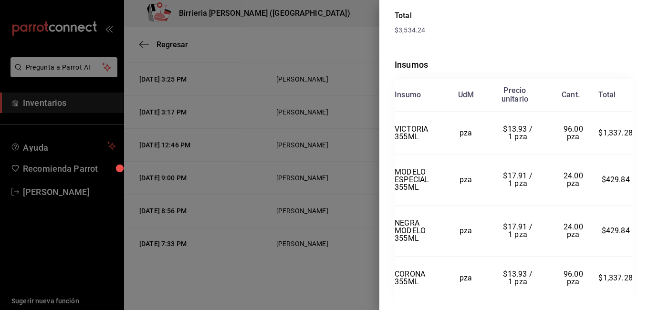
scroll to position [190, 0]
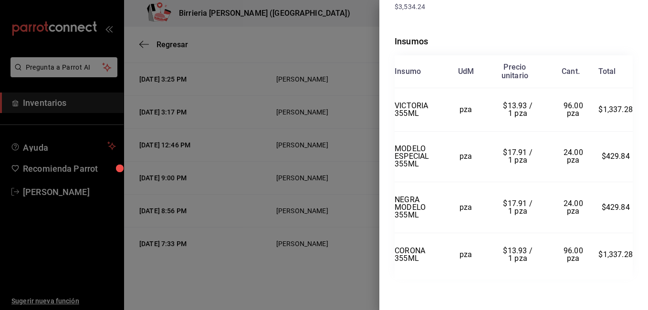
click at [280, 282] on div at bounding box center [324, 155] width 648 height 310
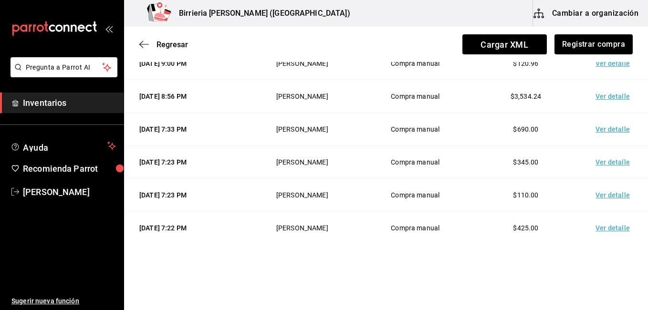
scroll to position [233, 0]
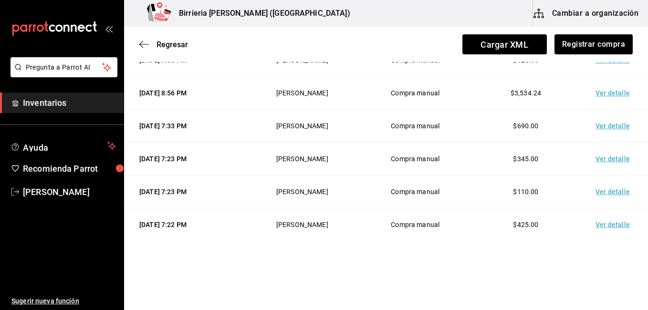
click at [601, 124] on td "Ver detalle" at bounding box center [614, 126] width 67 height 33
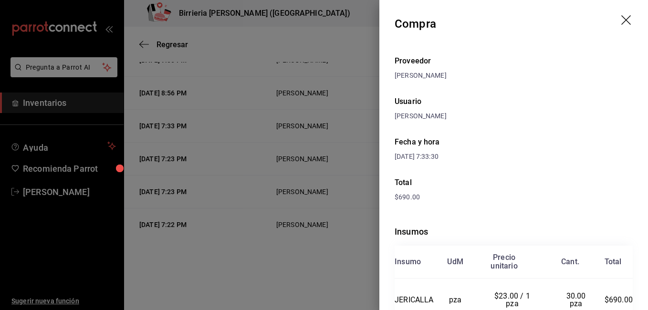
click at [327, 254] on div at bounding box center [324, 155] width 648 height 310
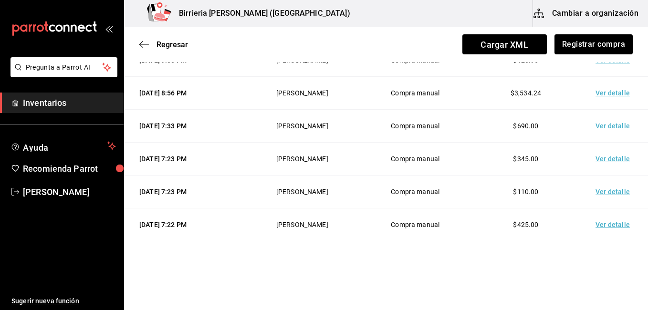
click at [604, 157] on td "Ver detalle" at bounding box center [614, 159] width 67 height 33
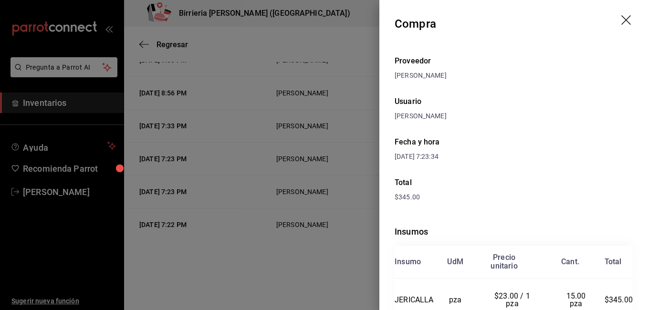
click at [284, 254] on div at bounding box center [324, 155] width 648 height 310
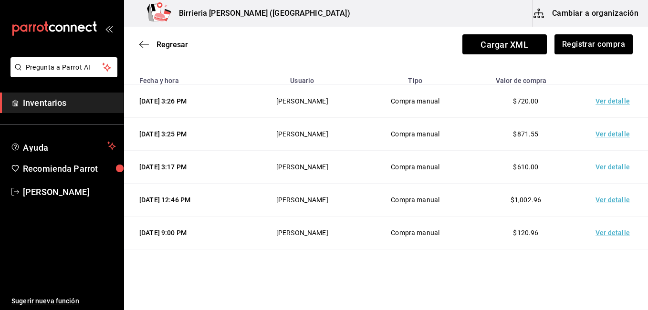
scroll to position [0, 0]
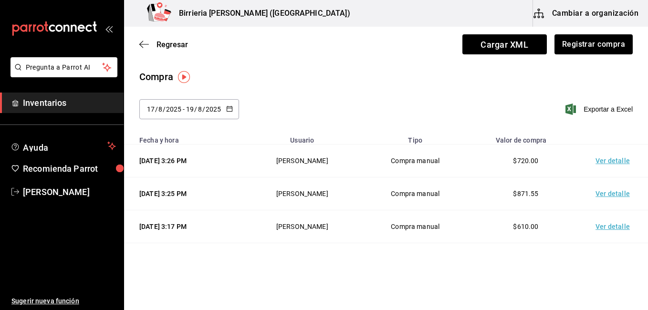
click at [372, 62] on div "Regresar Cargar XML Registrar compra" at bounding box center [386, 44] width 524 height 35
